Goal: Transaction & Acquisition: Purchase product/service

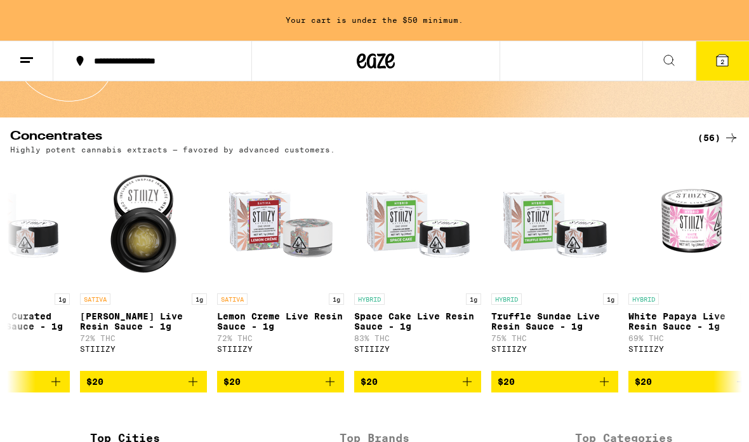
click at [314, 150] on html "**********" at bounding box center [374, 419] width 749 height 1013
click at [314, 150] on p "Highly potent cannabis extracts — favored by advanced customers." at bounding box center [172, 149] width 325 height 8
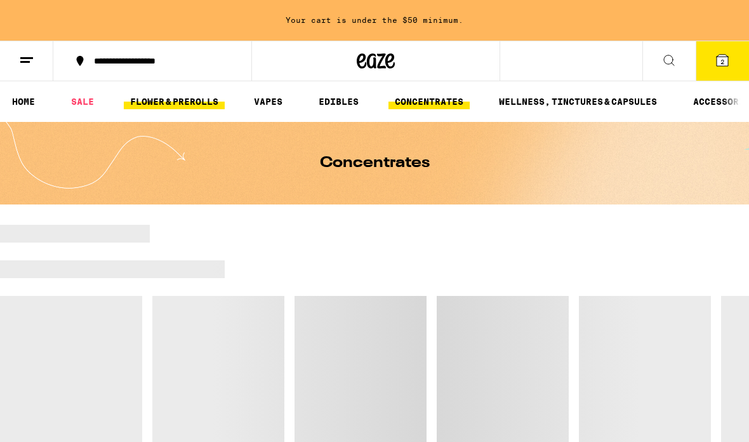
click at [166, 104] on link "FLOWER & PREROLLS" at bounding box center [174, 101] width 101 height 15
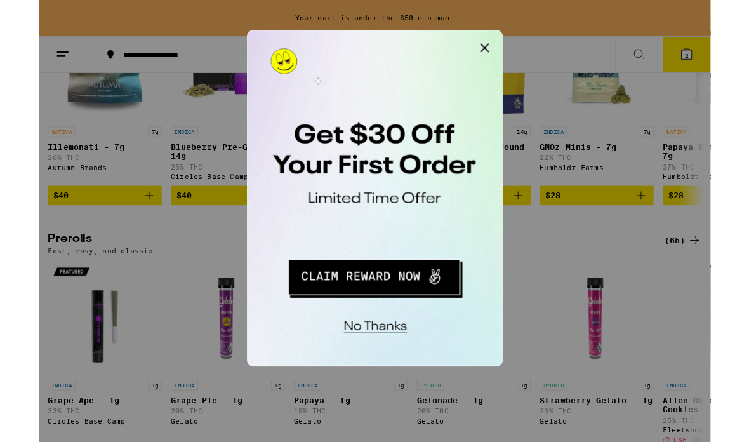
scroll to position [544, 0]
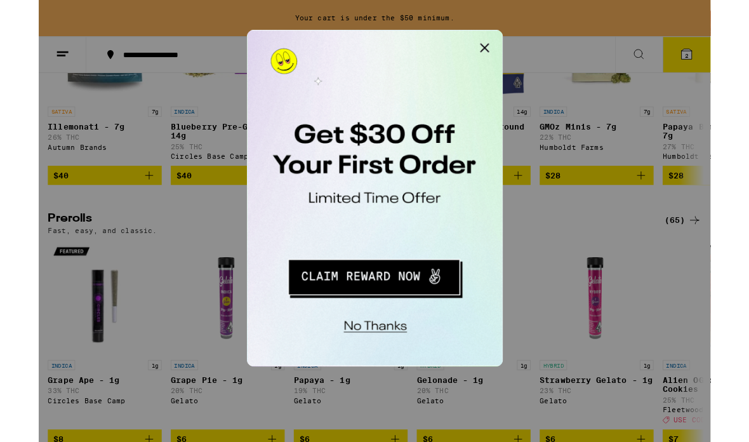
click at [338, 234] on button "No thanks" at bounding box center [330, 235] width 93 height 26
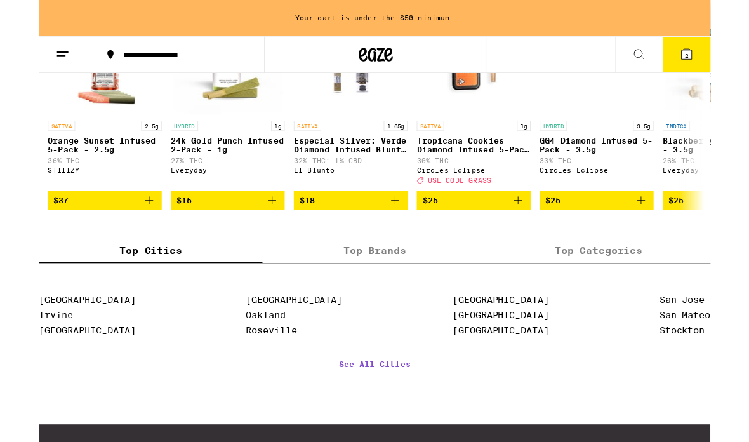
scroll to position [1183, 0]
